Goal: Information Seeking & Learning: Compare options

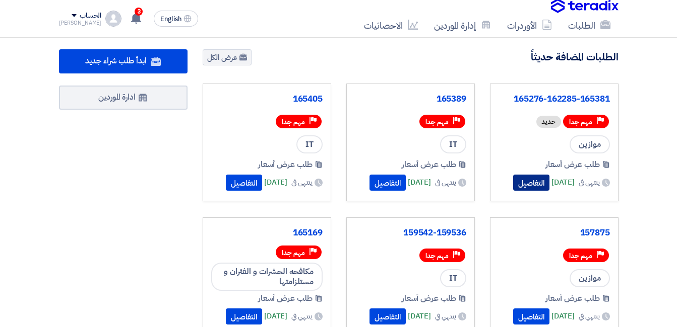
click at [514, 179] on button "التفاصيل" at bounding box center [531, 183] width 36 height 16
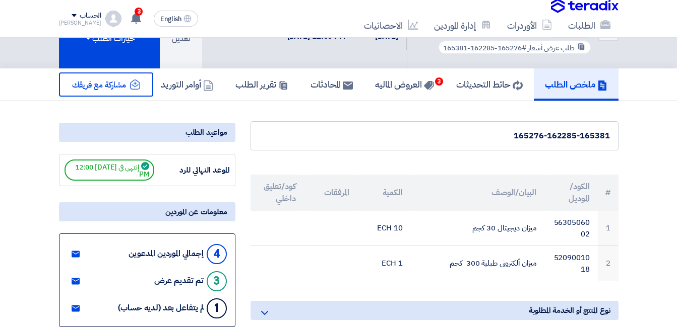
scroll to position [50, 0]
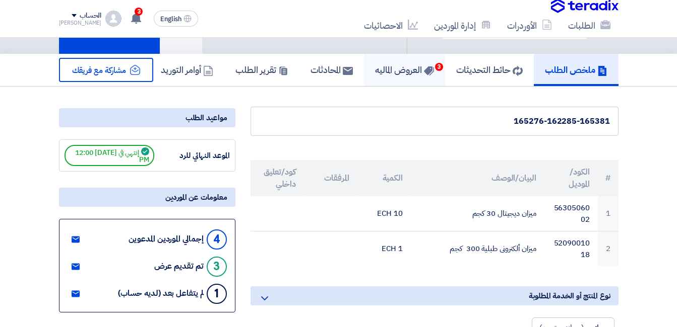
click at [387, 72] on h5 "العروض الماليه 3" at bounding box center [404, 70] width 59 height 12
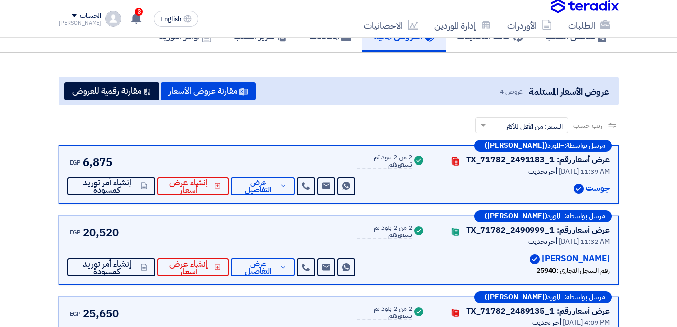
scroll to position [101, 0]
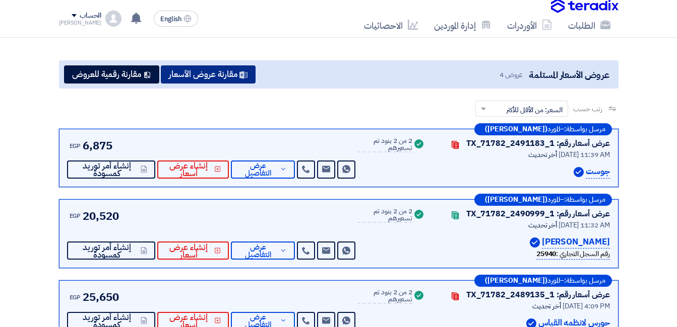
click at [213, 76] on button "مقارنة عروض الأسعار" at bounding box center [208, 74] width 95 height 18
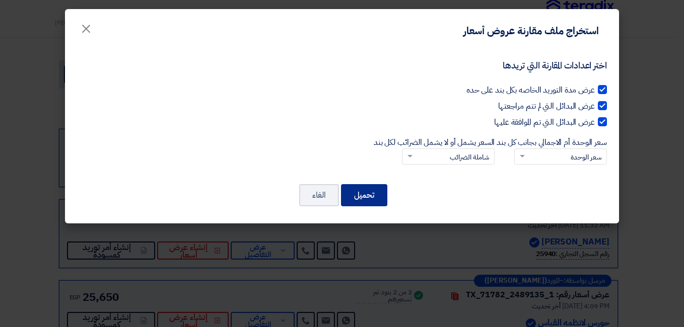
click at [371, 192] on button "تحميل" at bounding box center [364, 195] width 46 height 22
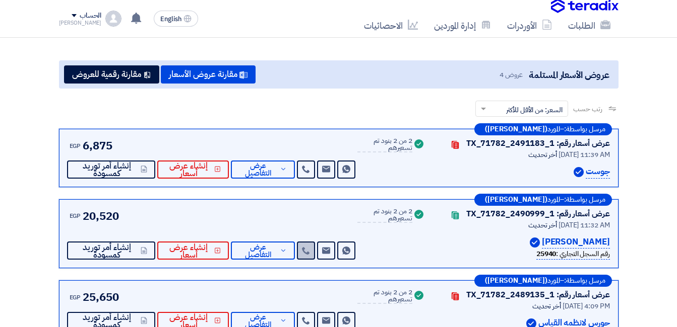
click at [306, 253] on use at bounding box center [306, 251] width 8 height 8
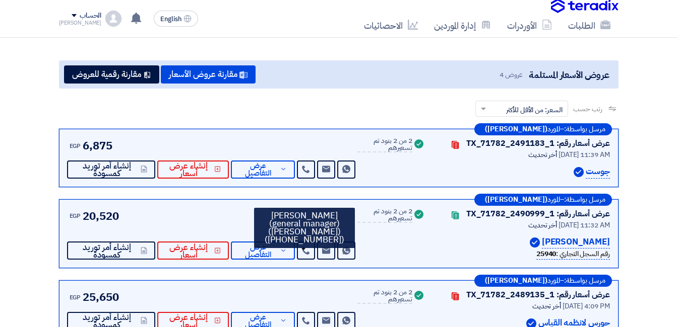
click at [306, 232] on div "[PERSON_NAME] (general manager) ([PERSON_NAME]) ([PHONE_NUMBER])" at bounding box center [304, 228] width 101 height 40
copy div "201099987290"
